Goal: Task Accomplishment & Management: Complete application form

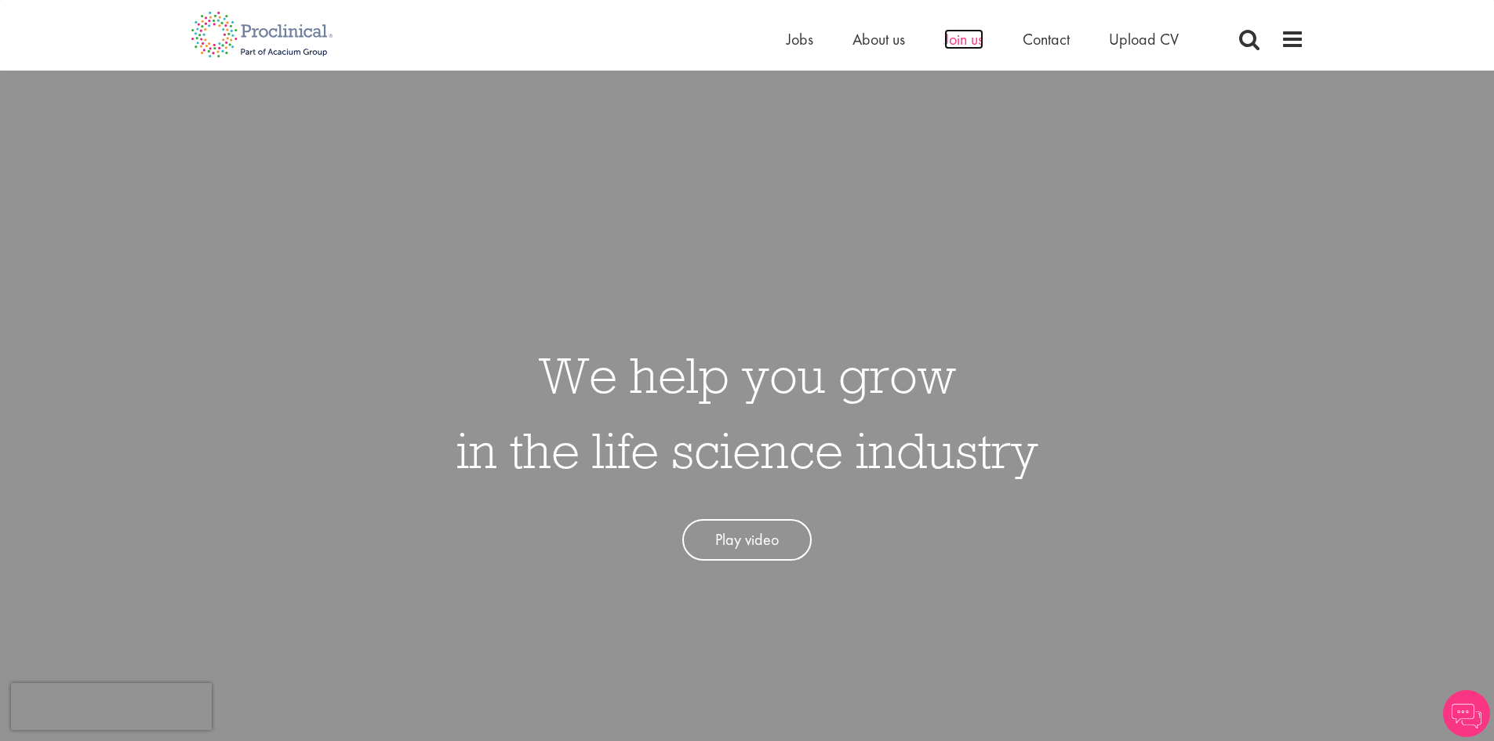
click at [957, 42] on span "Join us" at bounding box center [963, 39] width 39 height 20
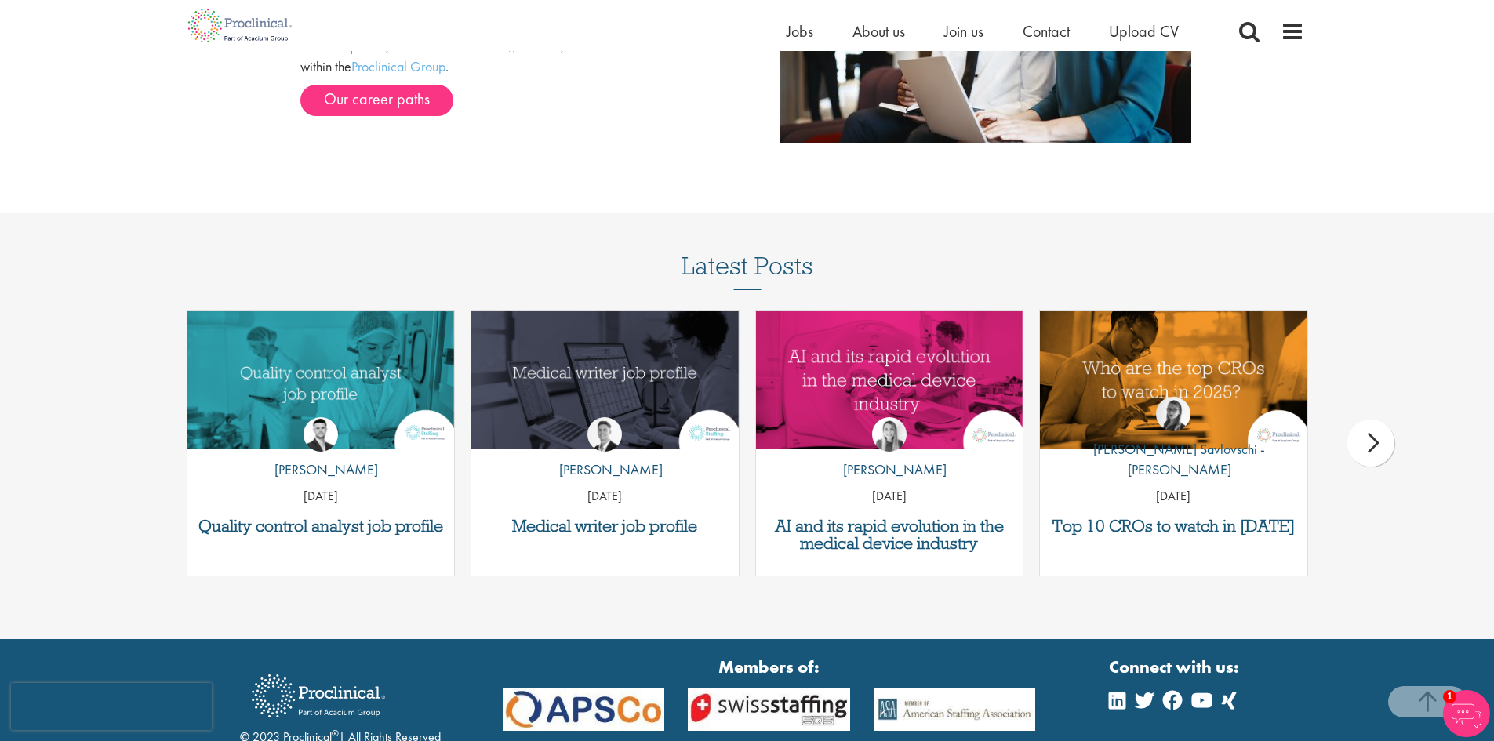
scroll to position [2010, 0]
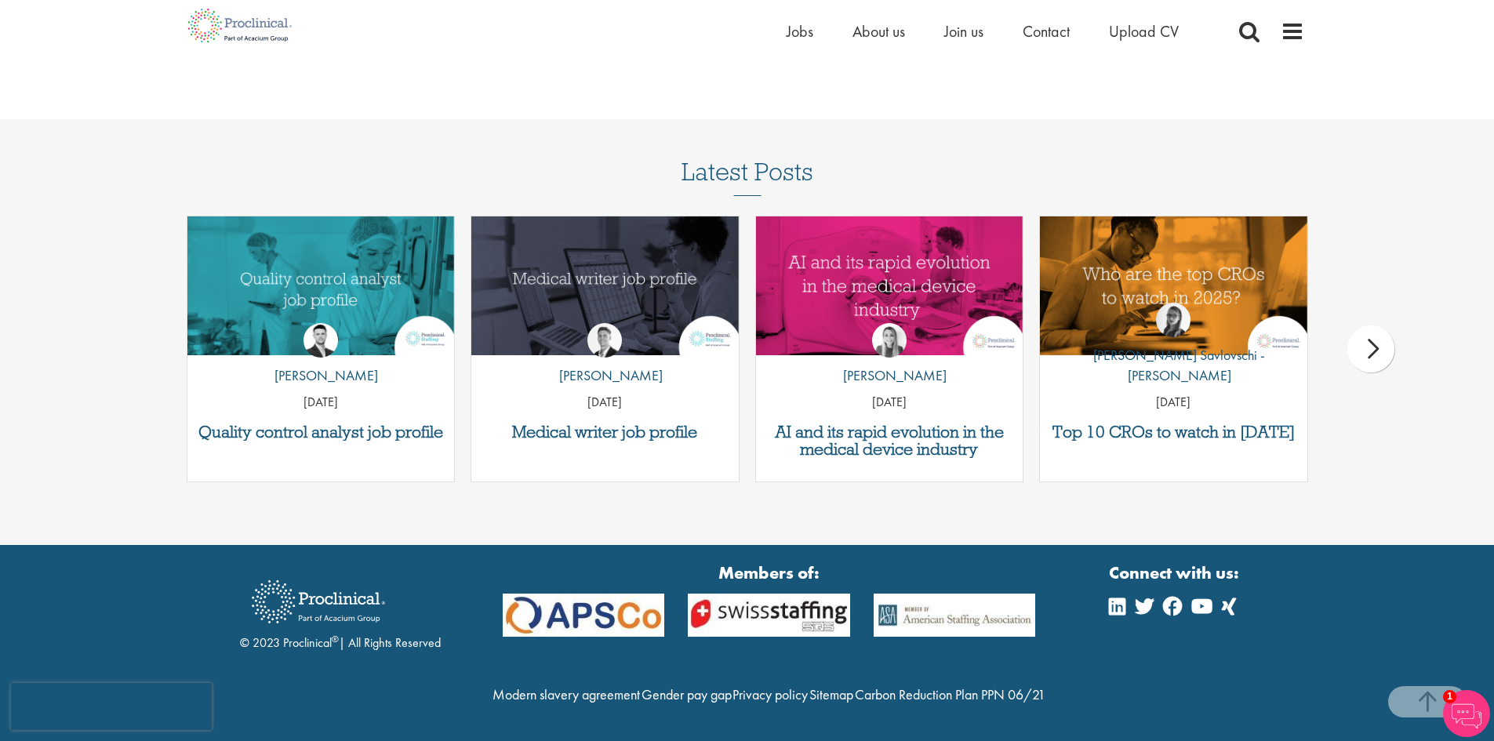
click at [1366, 326] on div "next" at bounding box center [1371, 349] width 47 height 47
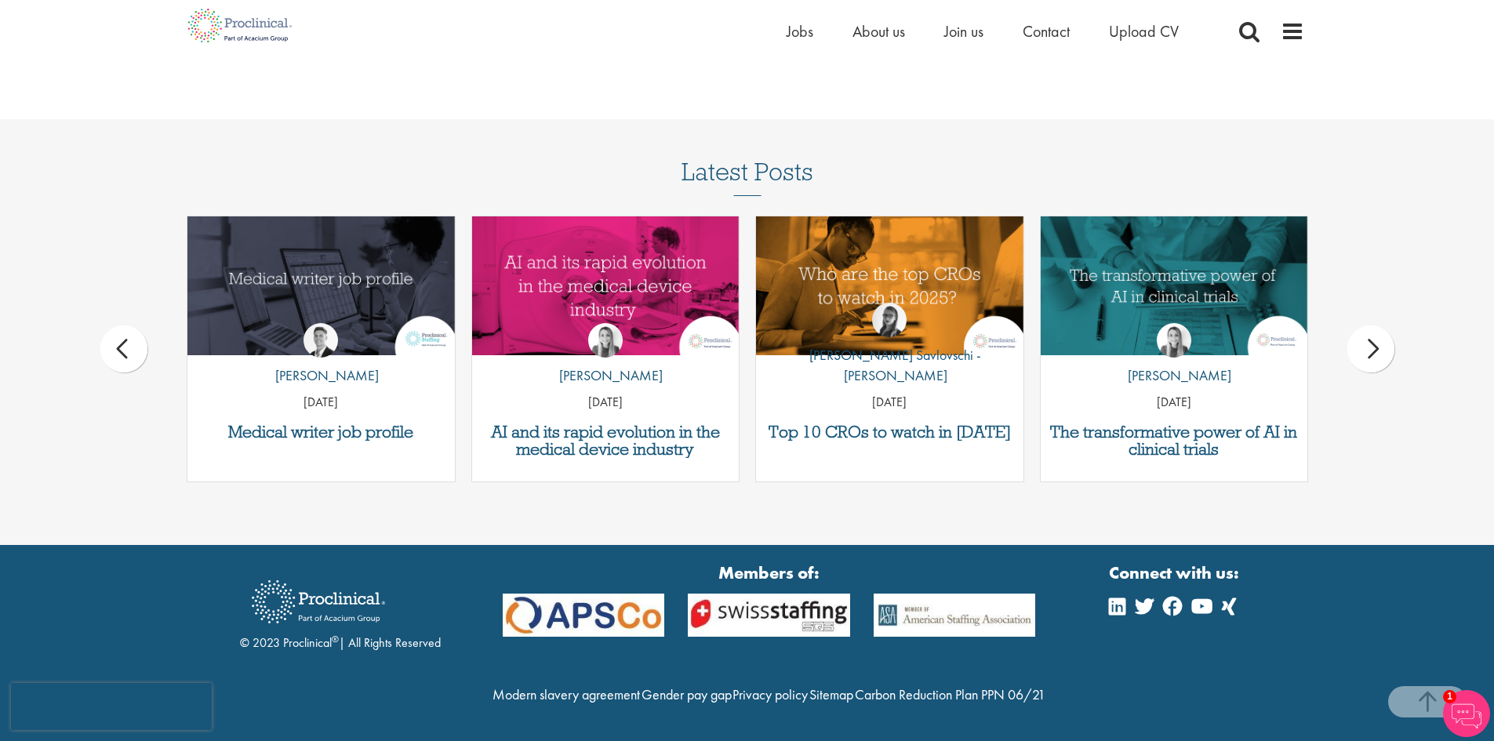
click at [1376, 326] on div "next" at bounding box center [1371, 349] width 47 height 47
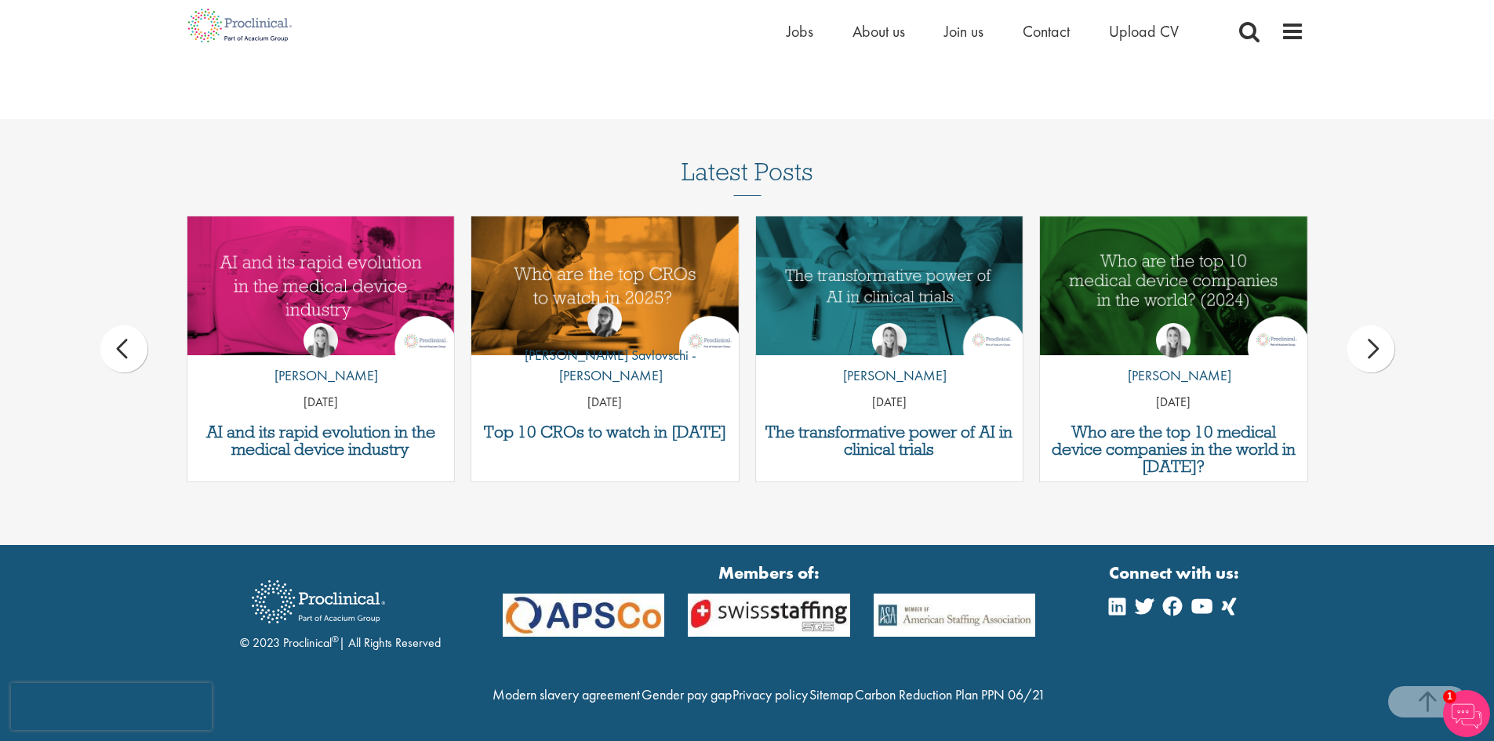
click at [1377, 326] on div "next" at bounding box center [1371, 349] width 47 height 47
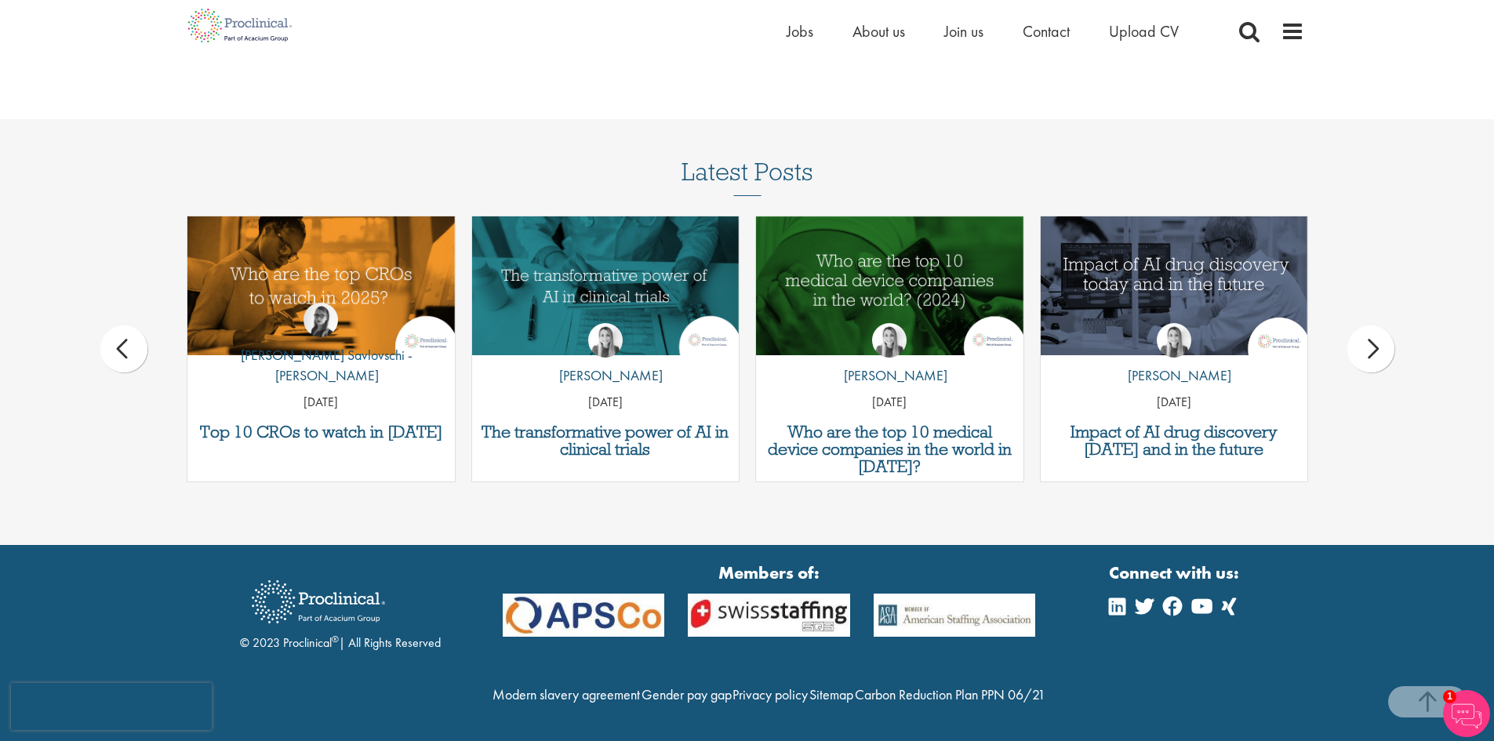
click at [1380, 326] on div "next" at bounding box center [1371, 349] width 47 height 47
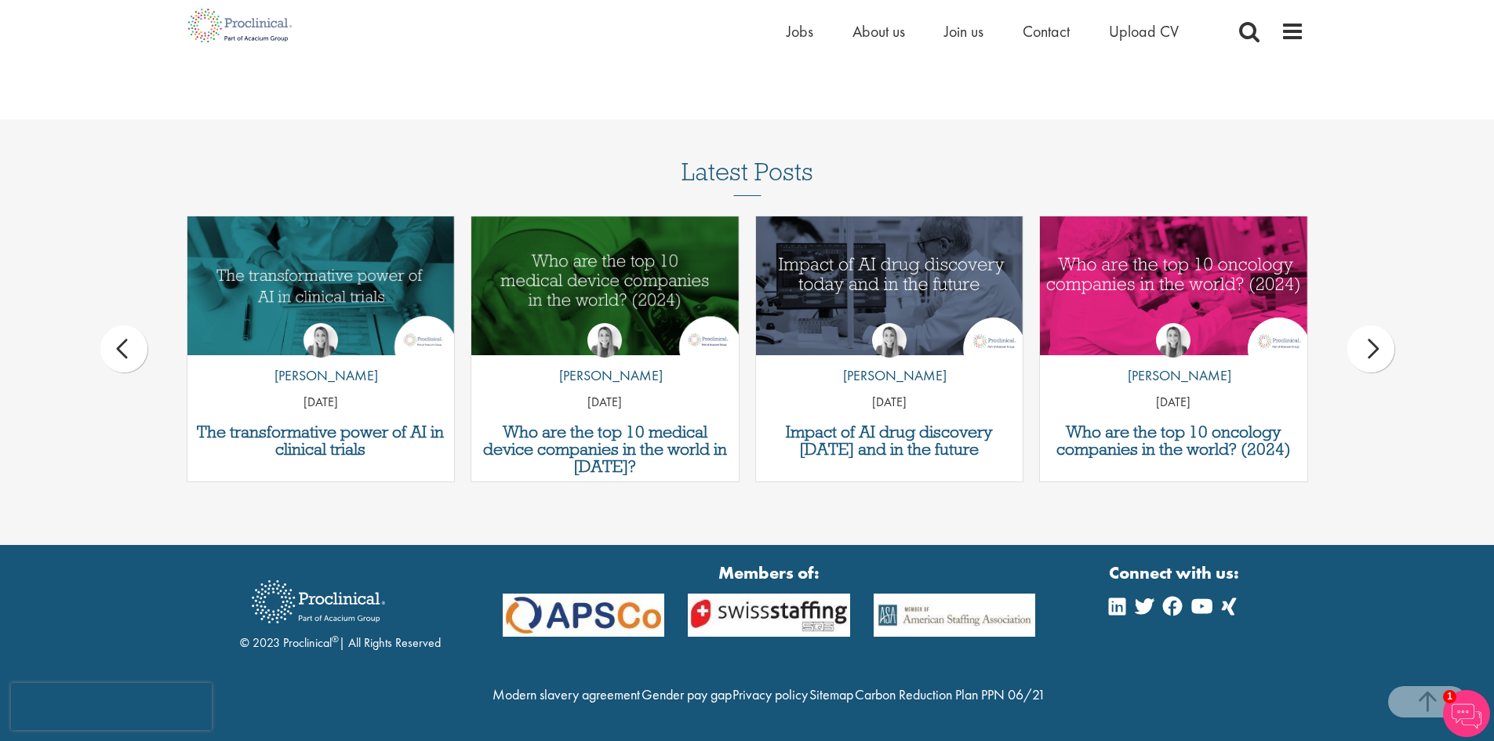
click at [1374, 326] on div "next" at bounding box center [1371, 349] width 47 height 47
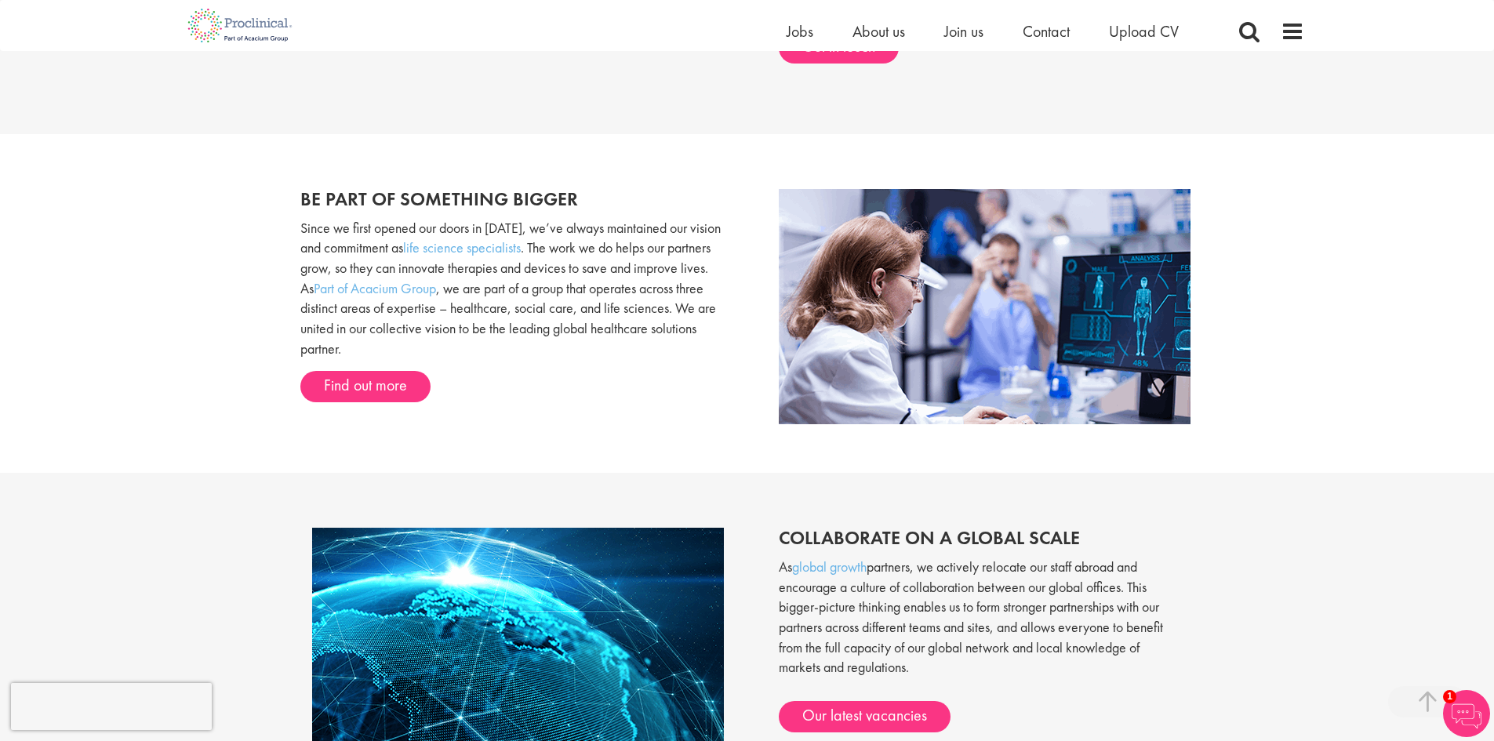
scroll to position [755, 0]
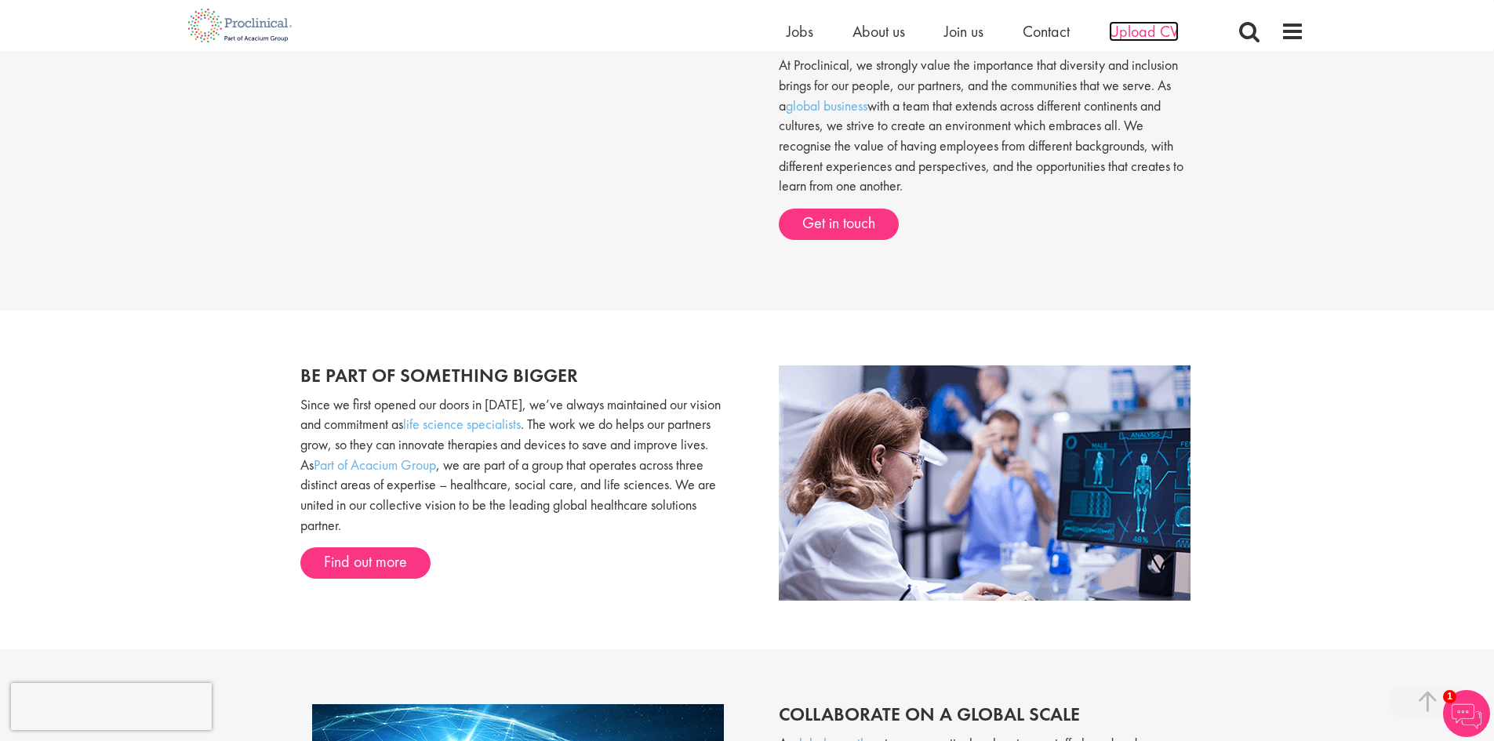
click at [1159, 31] on span "Upload CV" at bounding box center [1144, 31] width 70 height 20
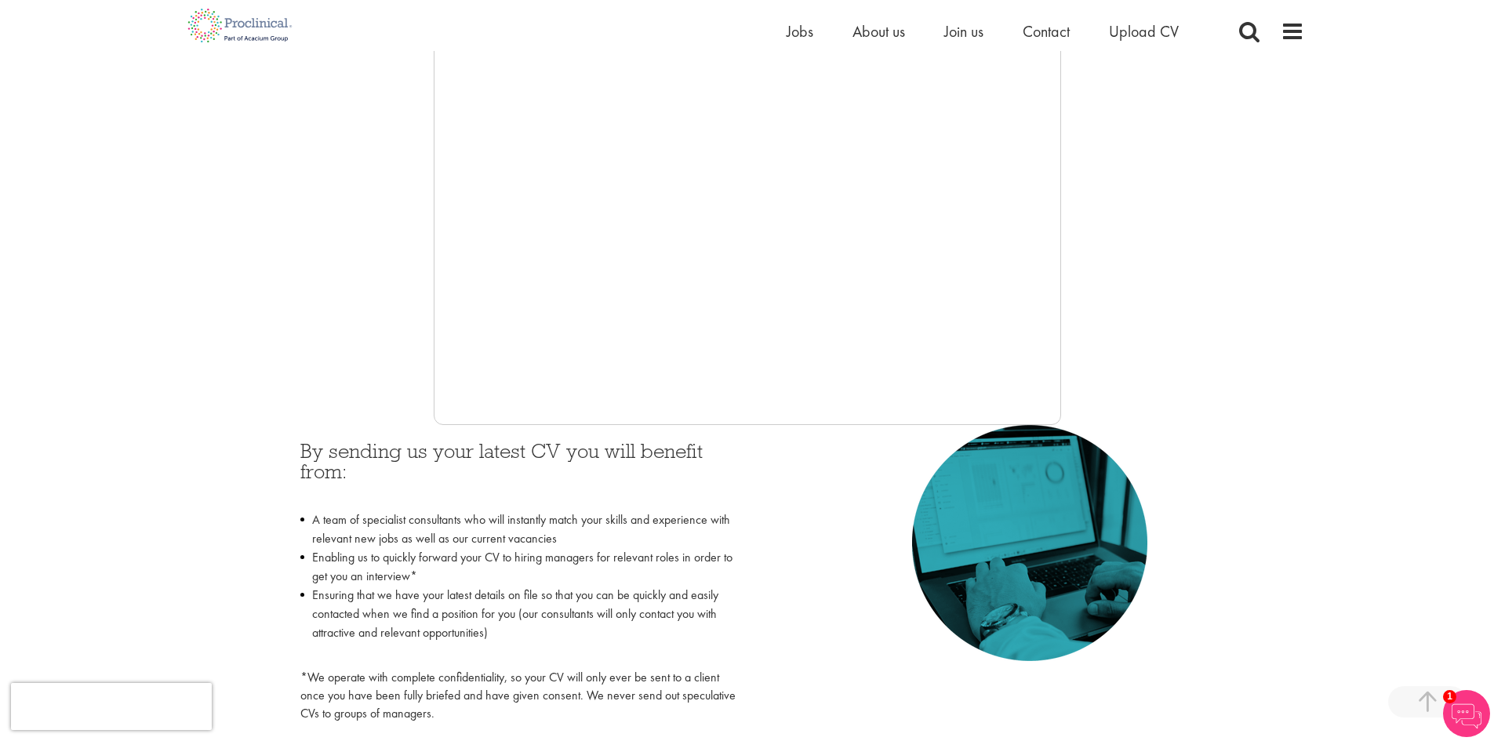
scroll to position [471, 0]
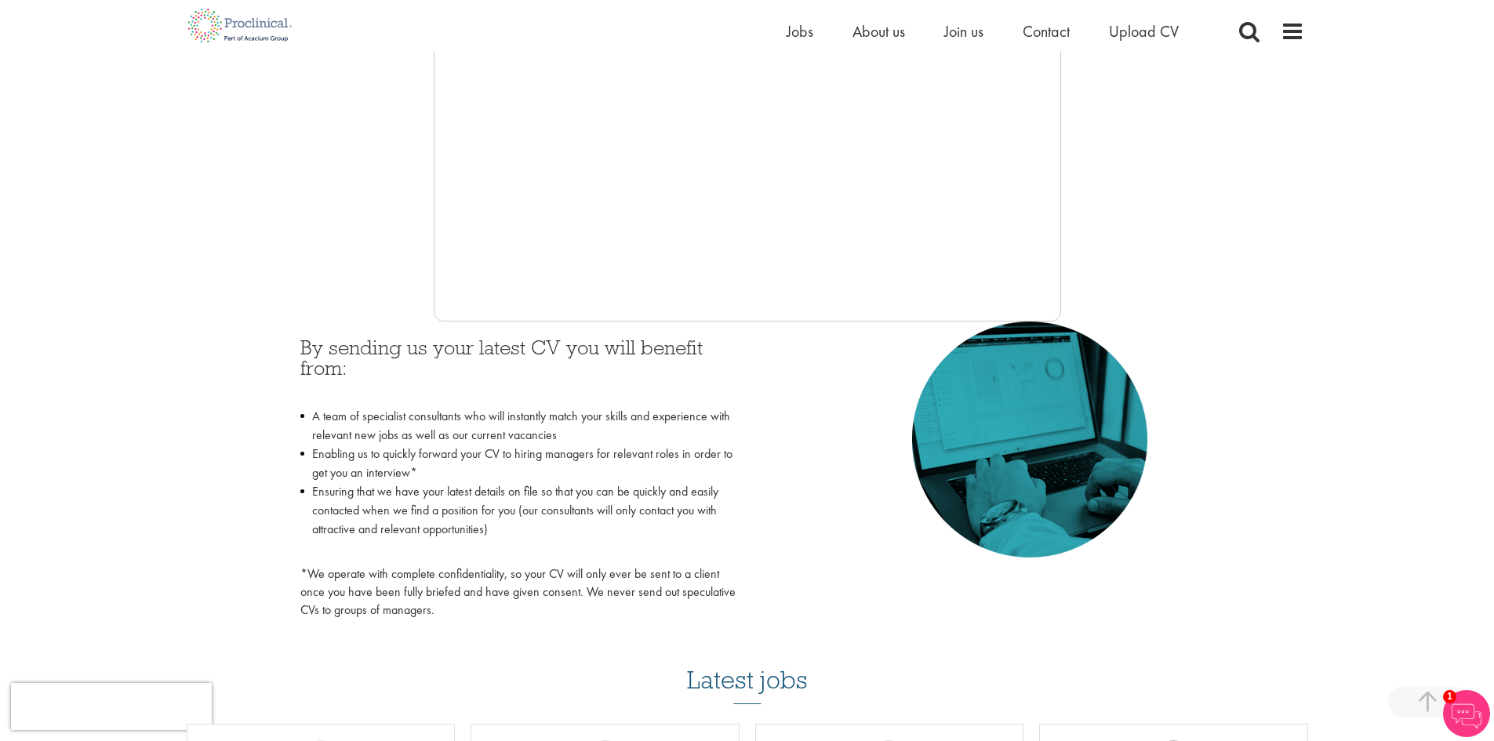
click at [1312, 266] on div "You are here: Home > Upload CV Upload CV Start getting matched with new jobs as…" at bounding box center [747, 133] width 1137 height 988
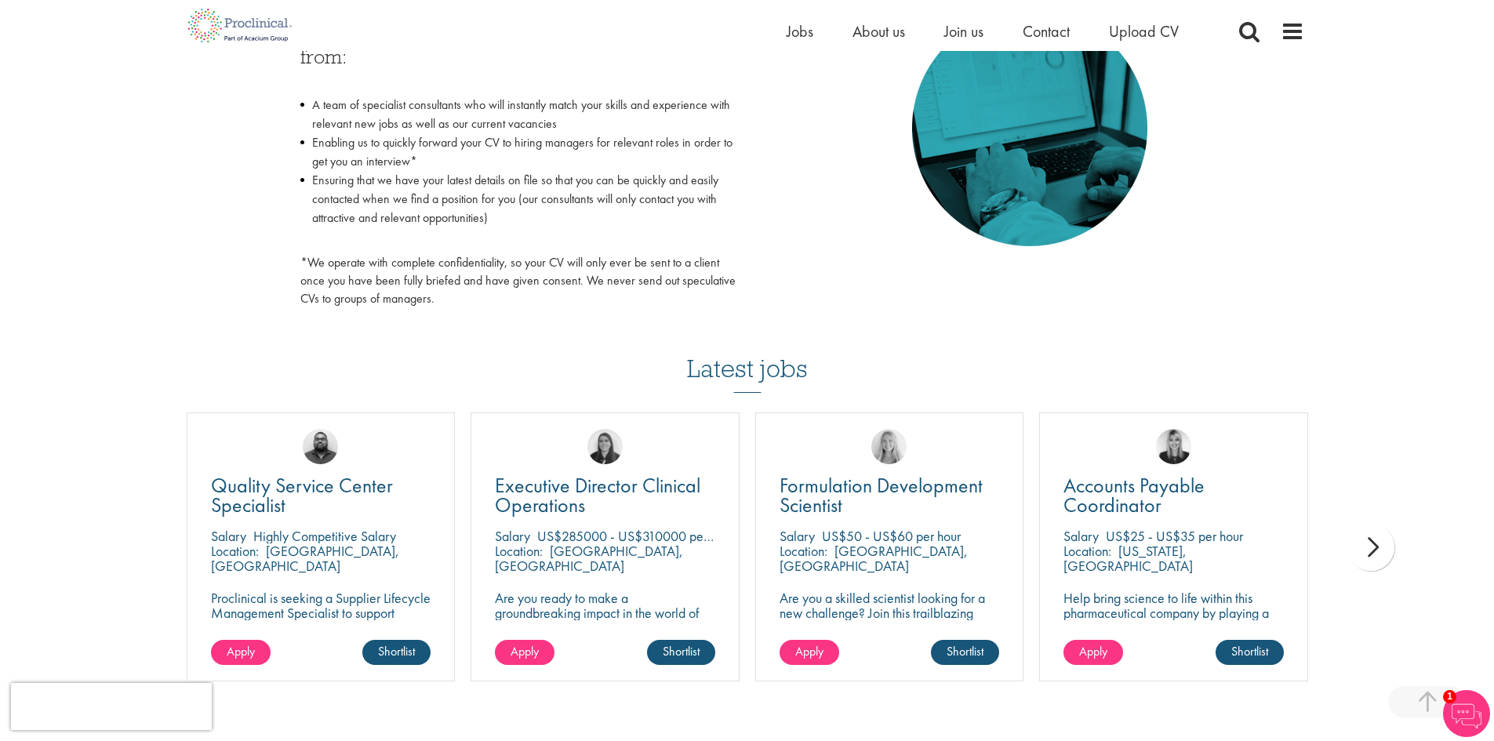
scroll to position [784, 0]
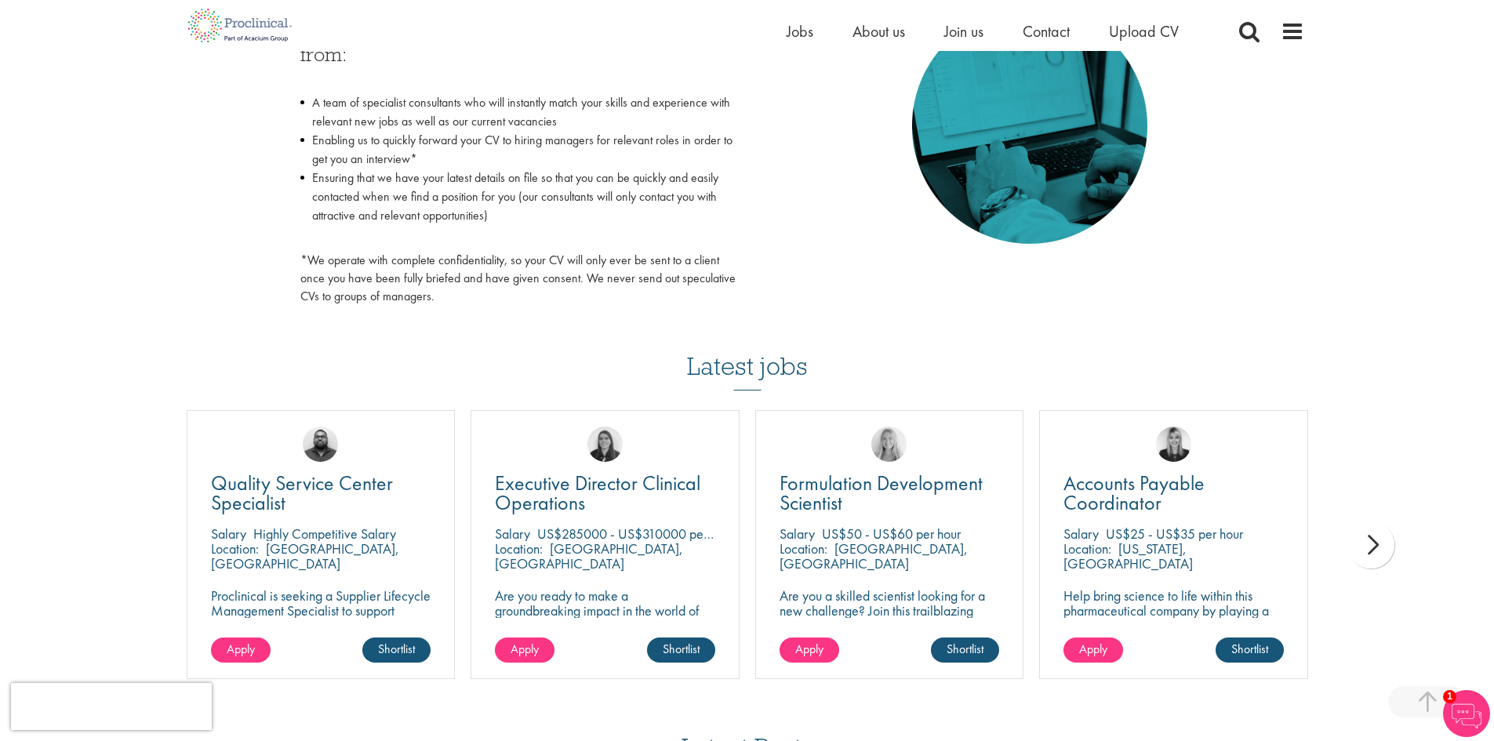
click at [1373, 544] on div "next" at bounding box center [1371, 545] width 47 height 47
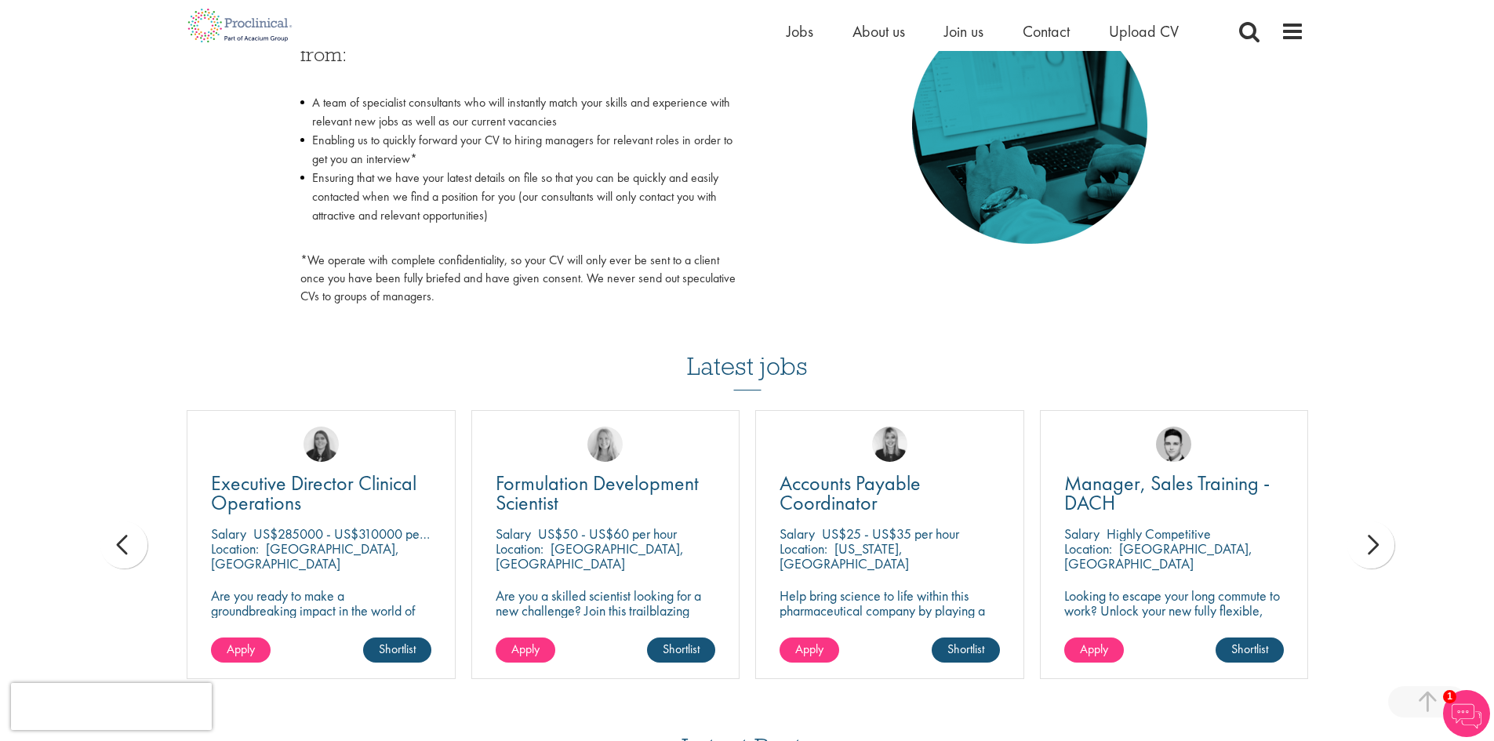
click at [1377, 546] on div "next" at bounding box center [1371, 545] width 47 height 47
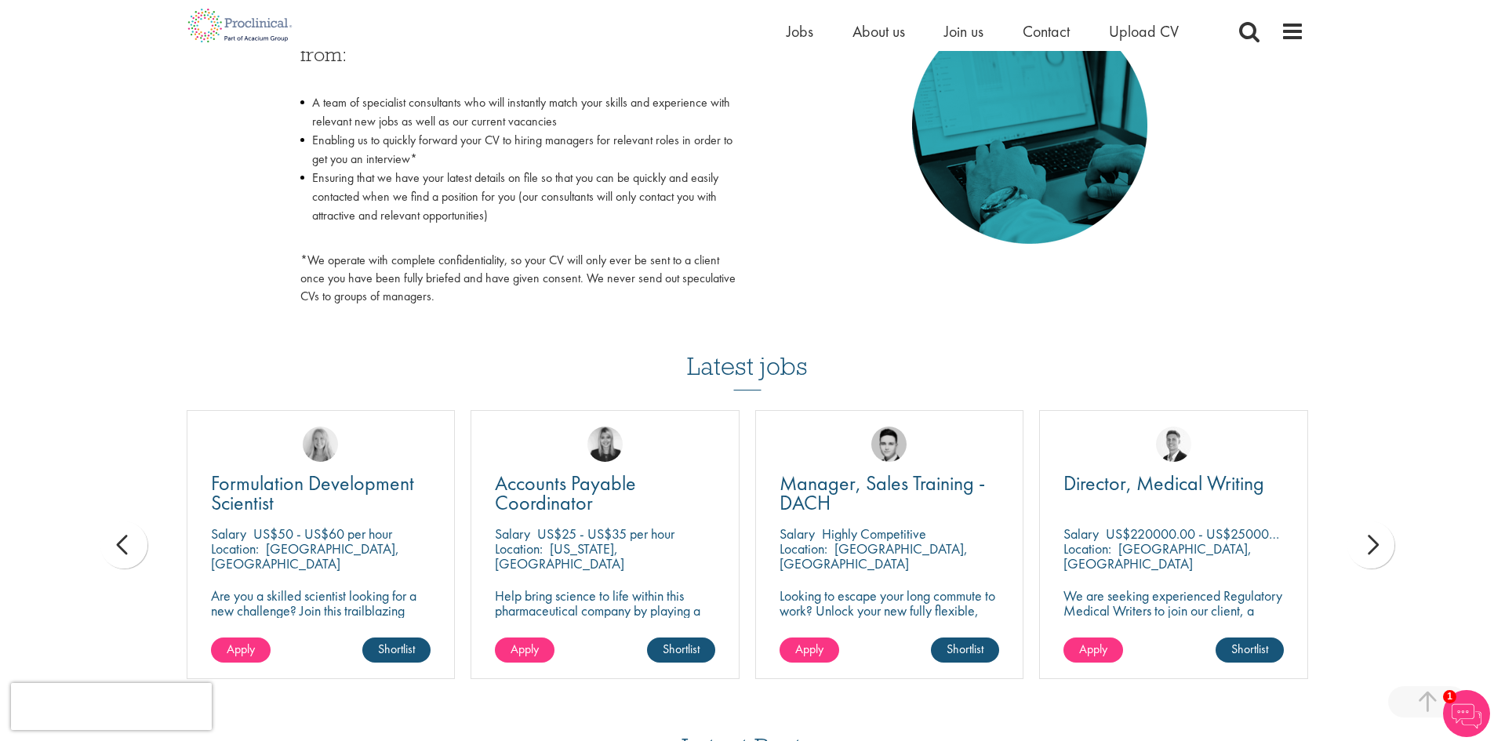
click at [1377, 546] on div "next" at bounding box center [1371, 545] width 47 height 47
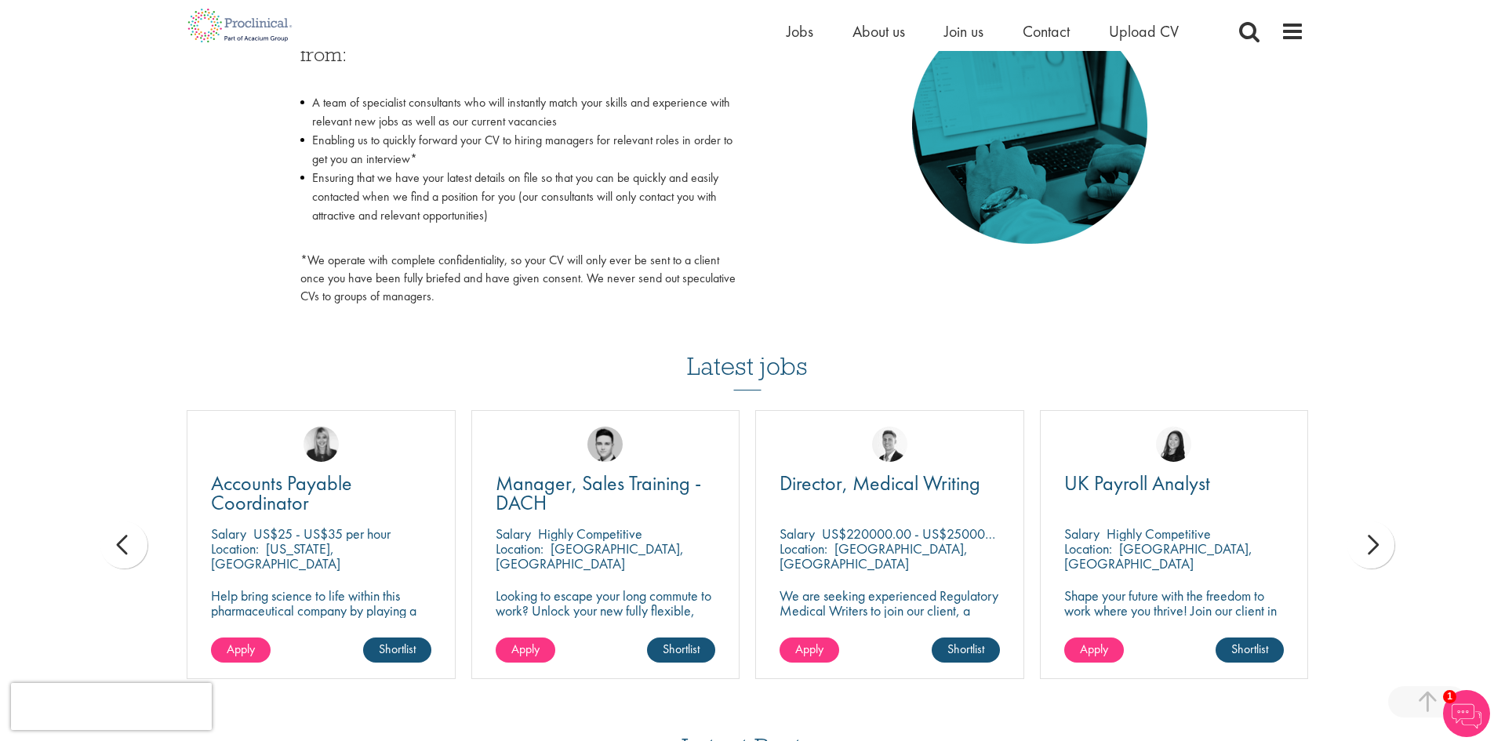
click at [1377, 546] on div "next" at bounding box center [1371, 545] width 47 height 47
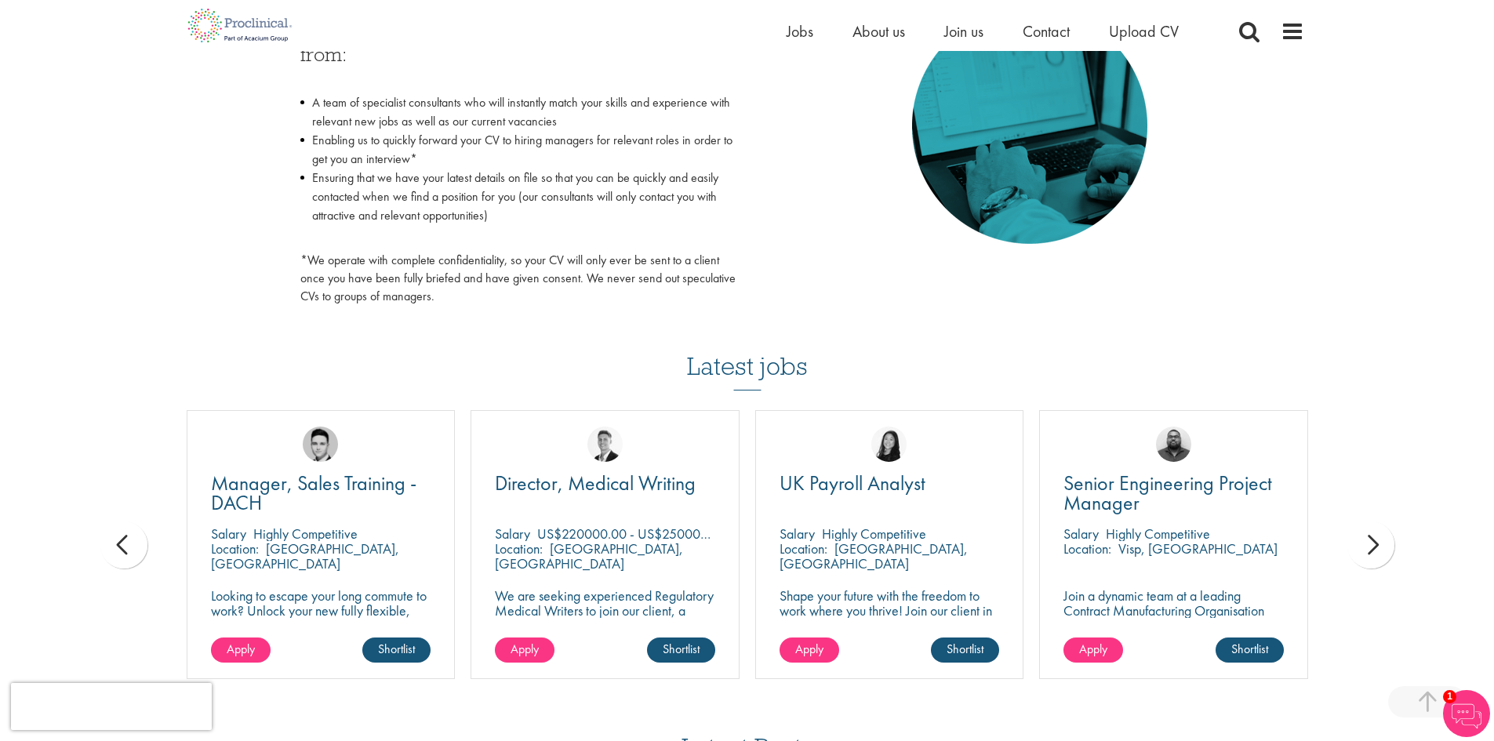
click at [1377, 546] on div "next" at bounding box center [1371, 545] width 47 height 47
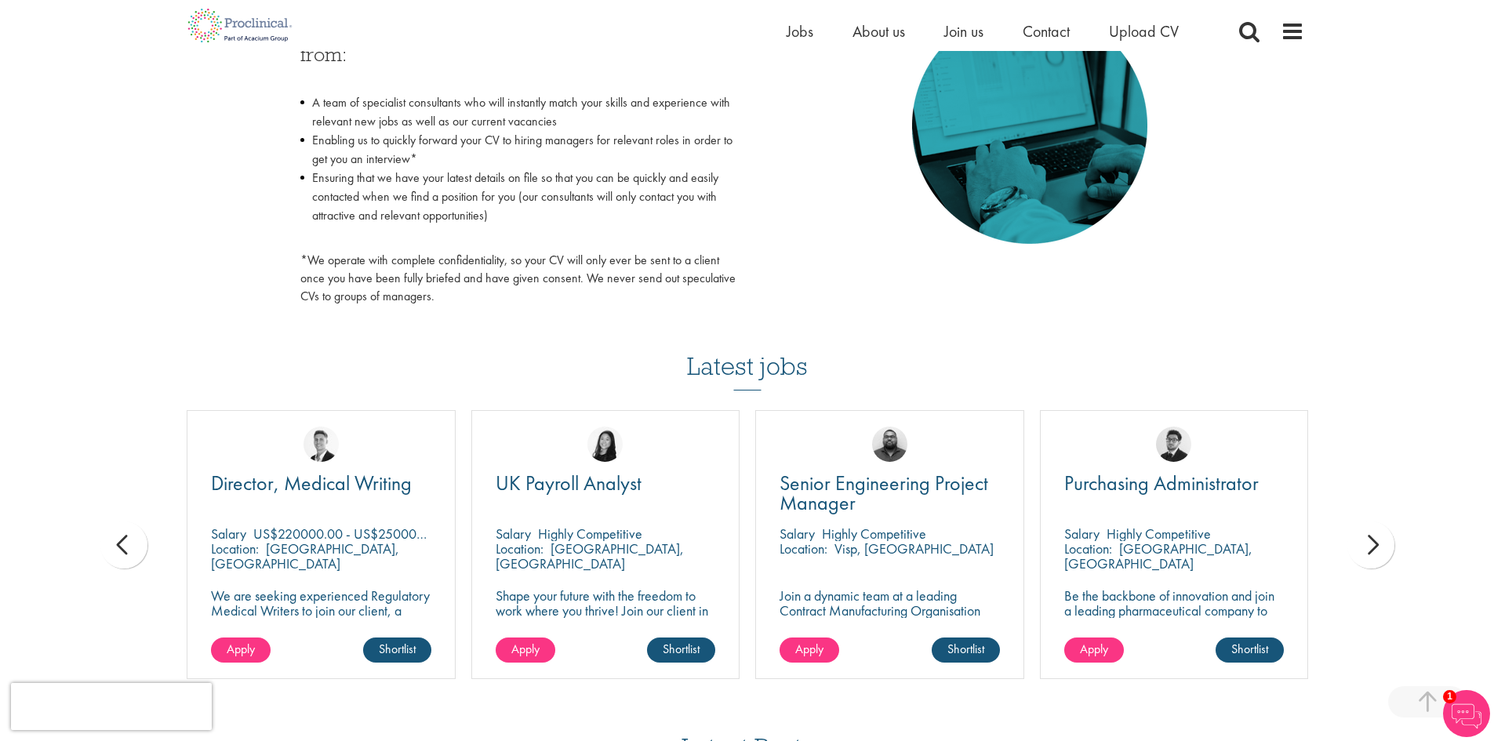
click at [1377, 546] on div "next" at bounding box center [1371, 545] width 47 height 47
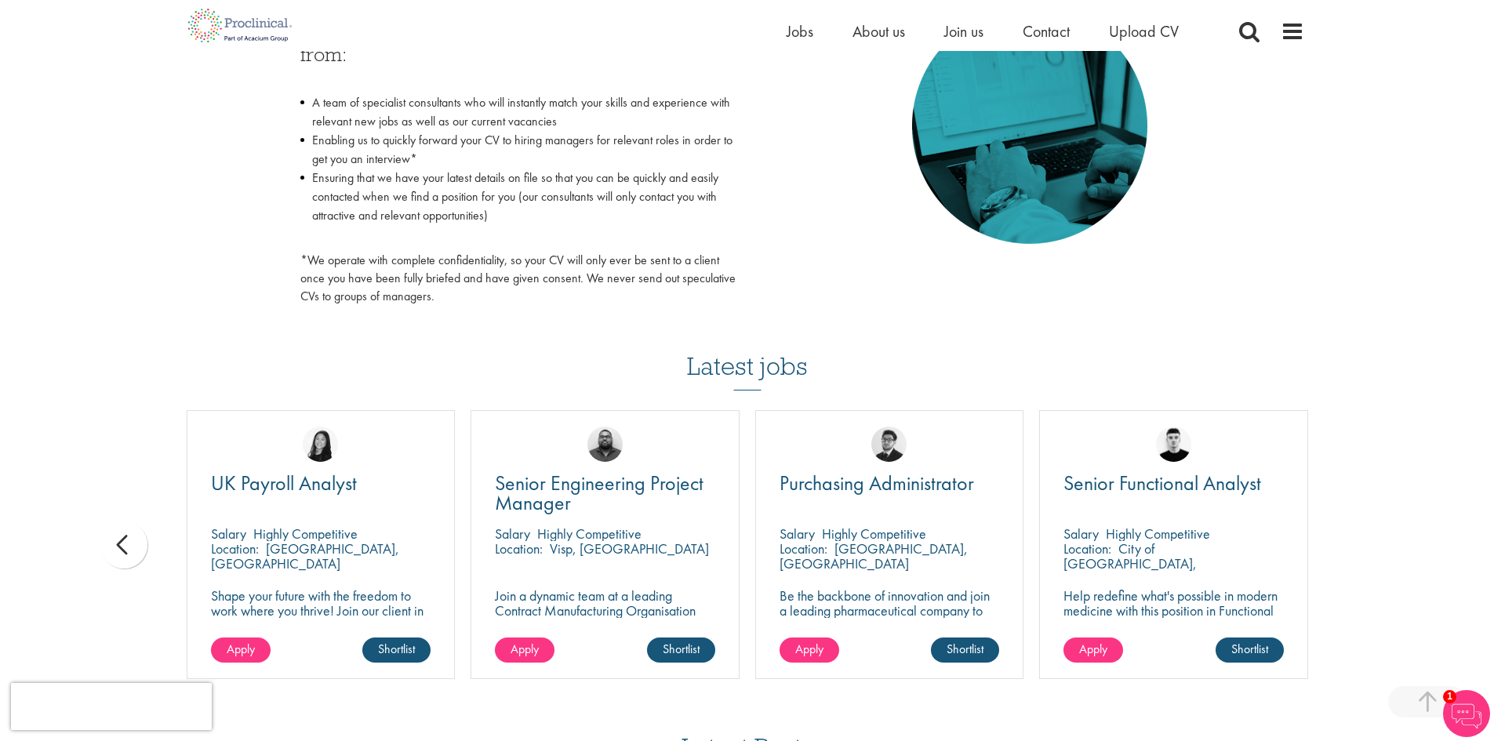
click at [1377, 546] on div "You are here: Home > Upload CV Upload CV Start getting matched with new jobs as…" at bounding box center [747, 168] width 1494 height 1905
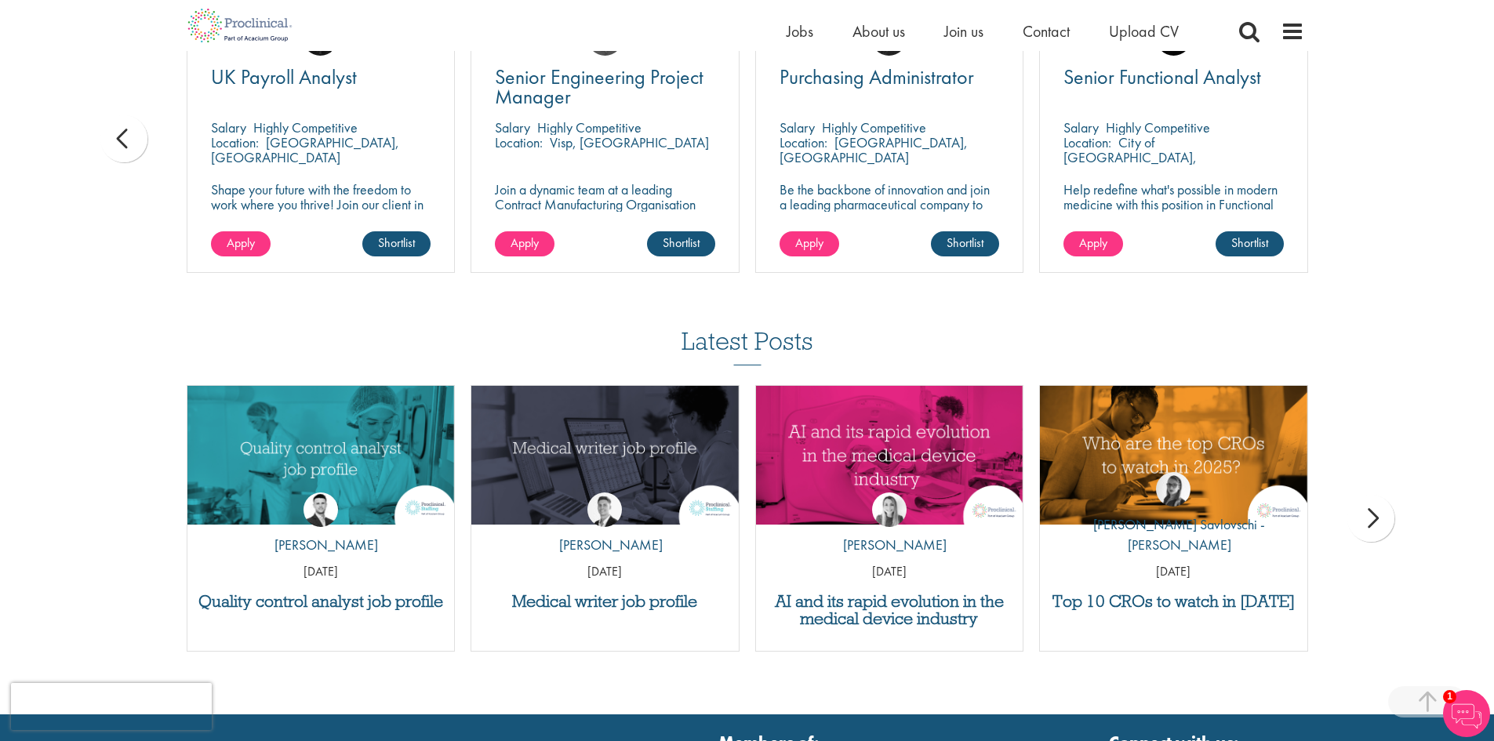
scroll to position [1333, 0]
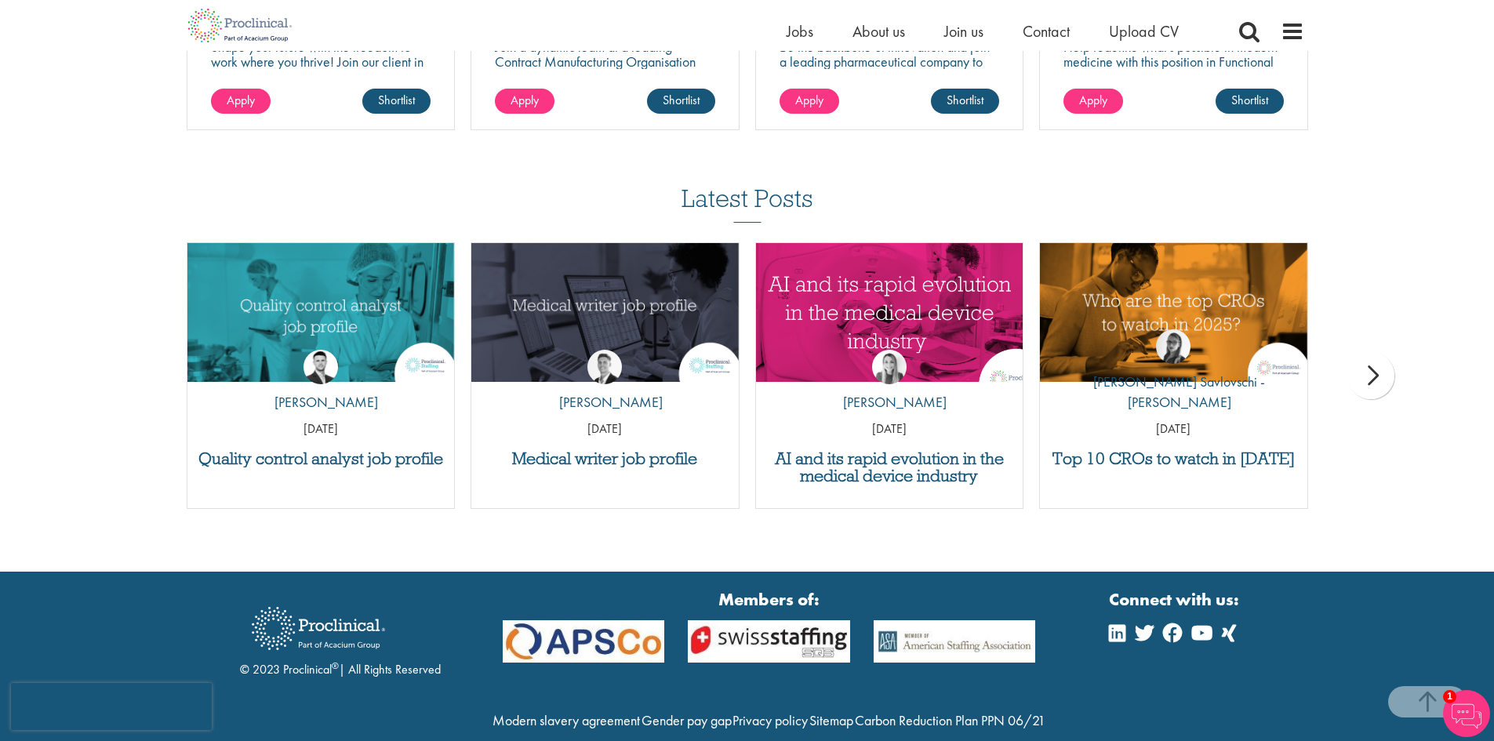
click at [869, 328] on img "Link to a post" at bounding box center [889, 313] width 321 height 166
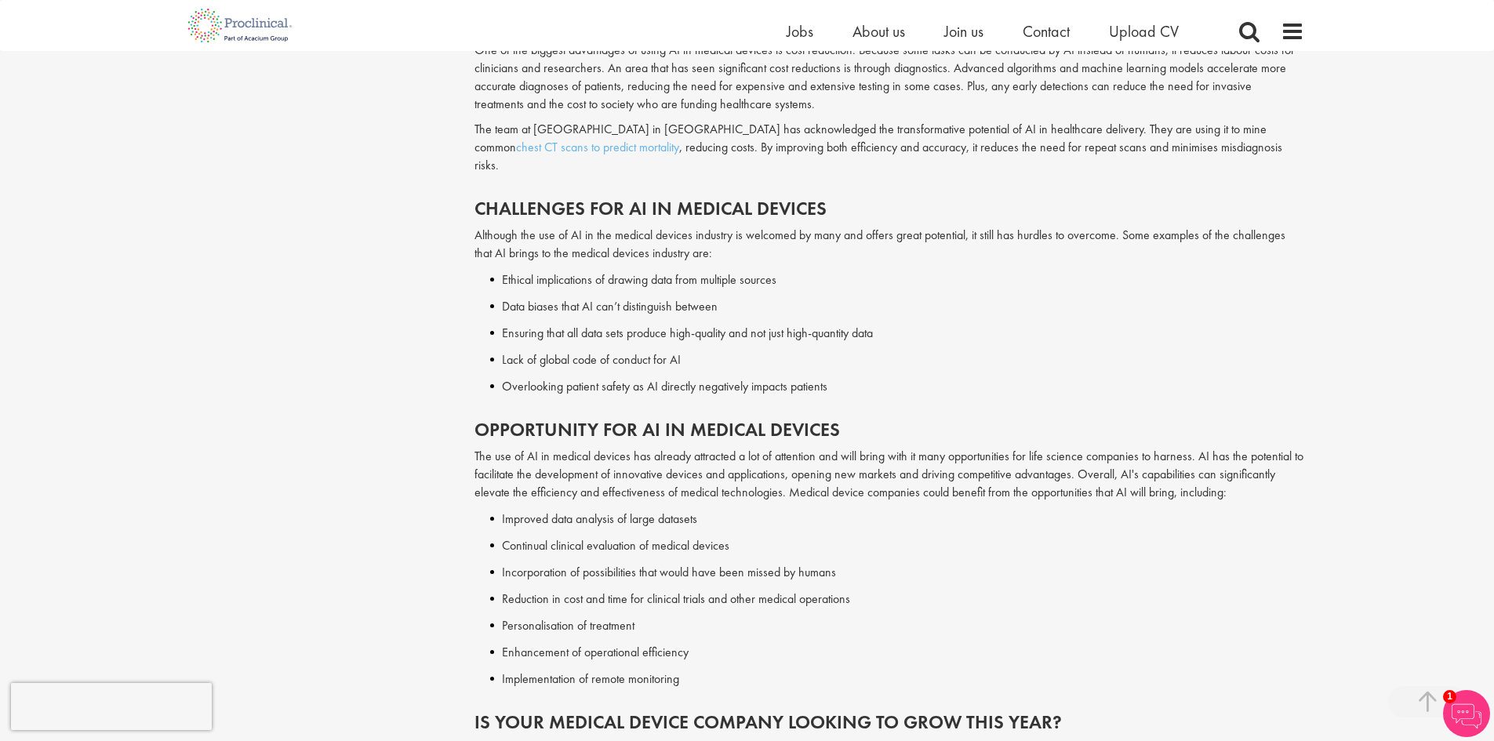
scroll to position [2118, 0]
